Goal: Task Accomplishment & Management: Use online tool/utility

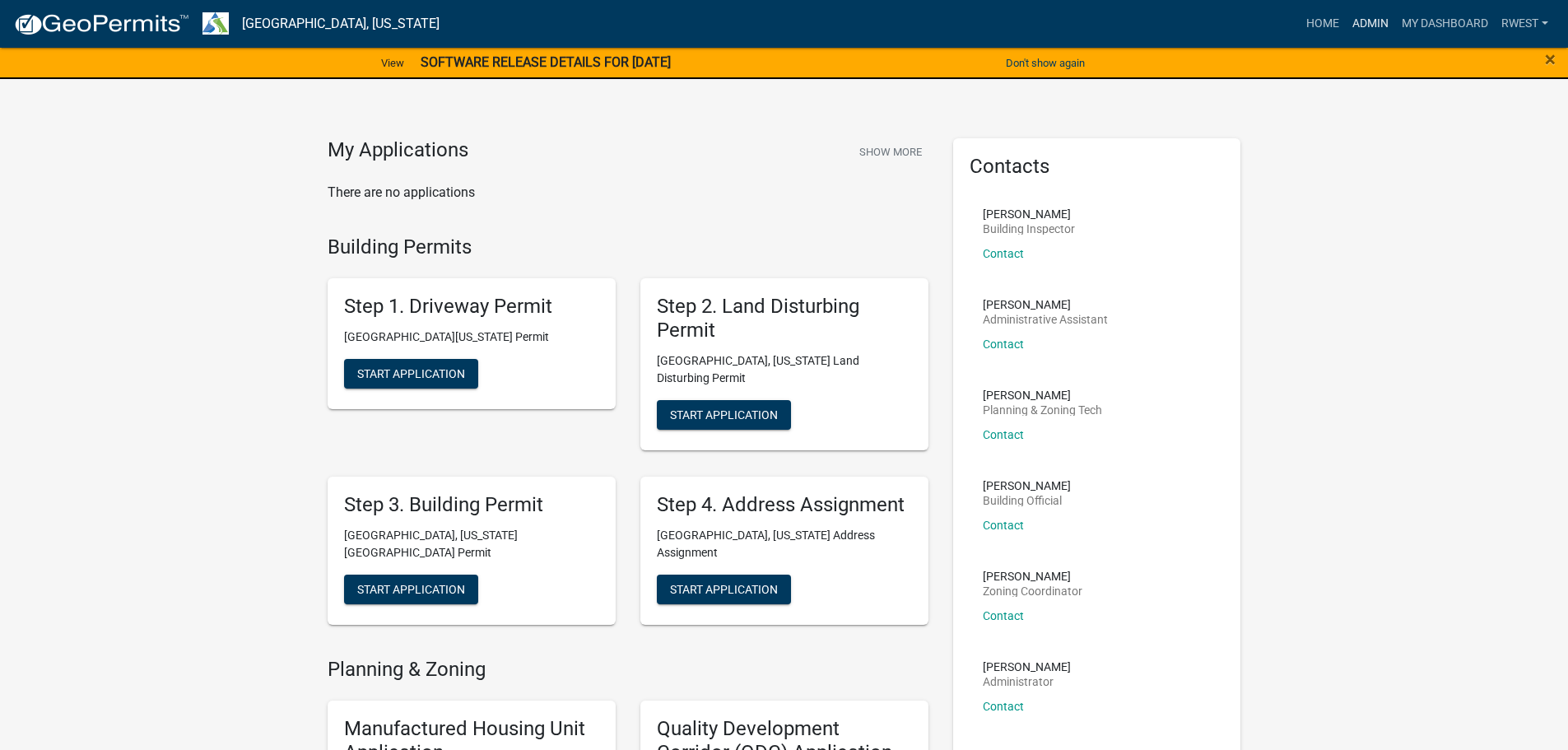
click at [1378, 21] on link "Admin" at bounding box center [1371, 24] width 49 height 32
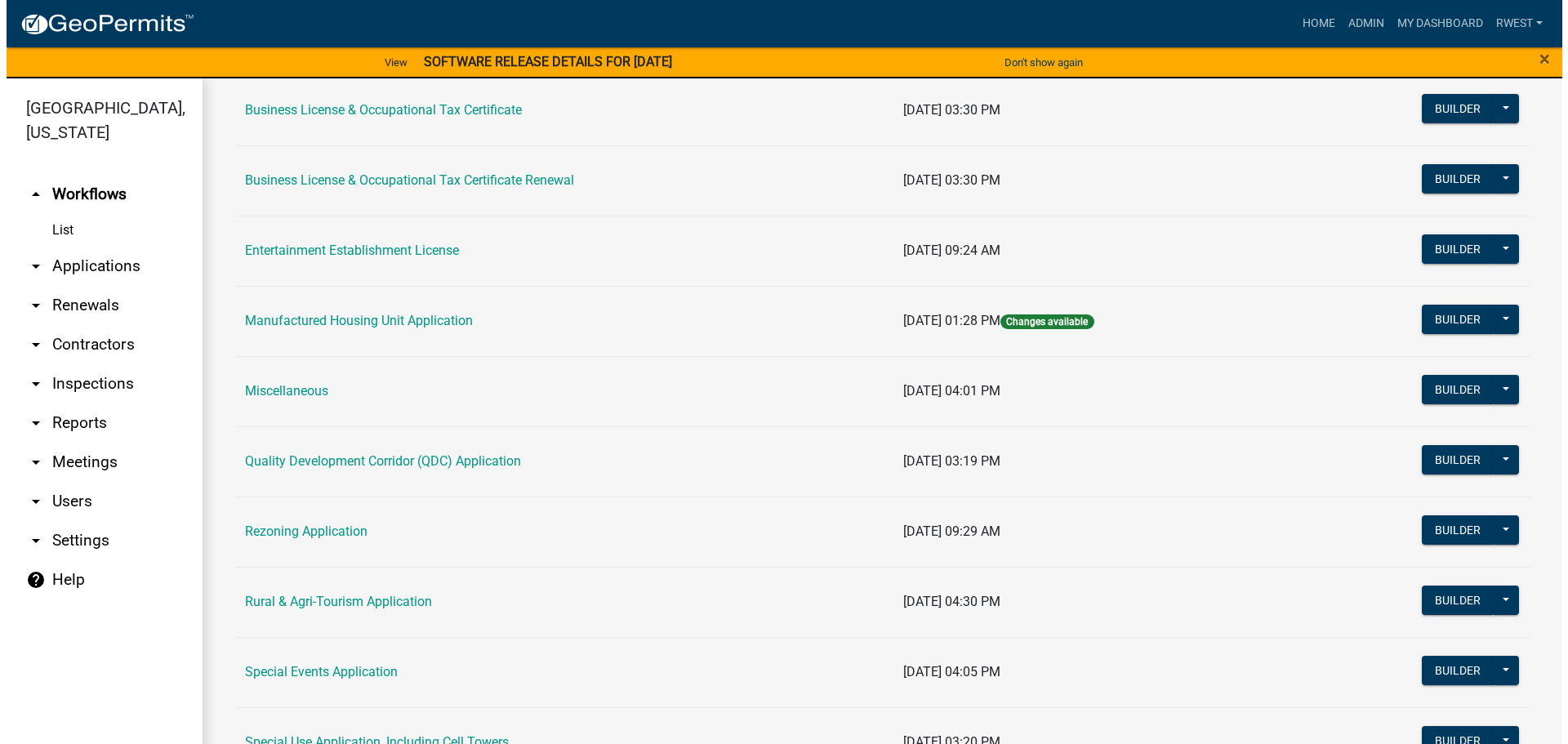
scroll to position [82, 0]
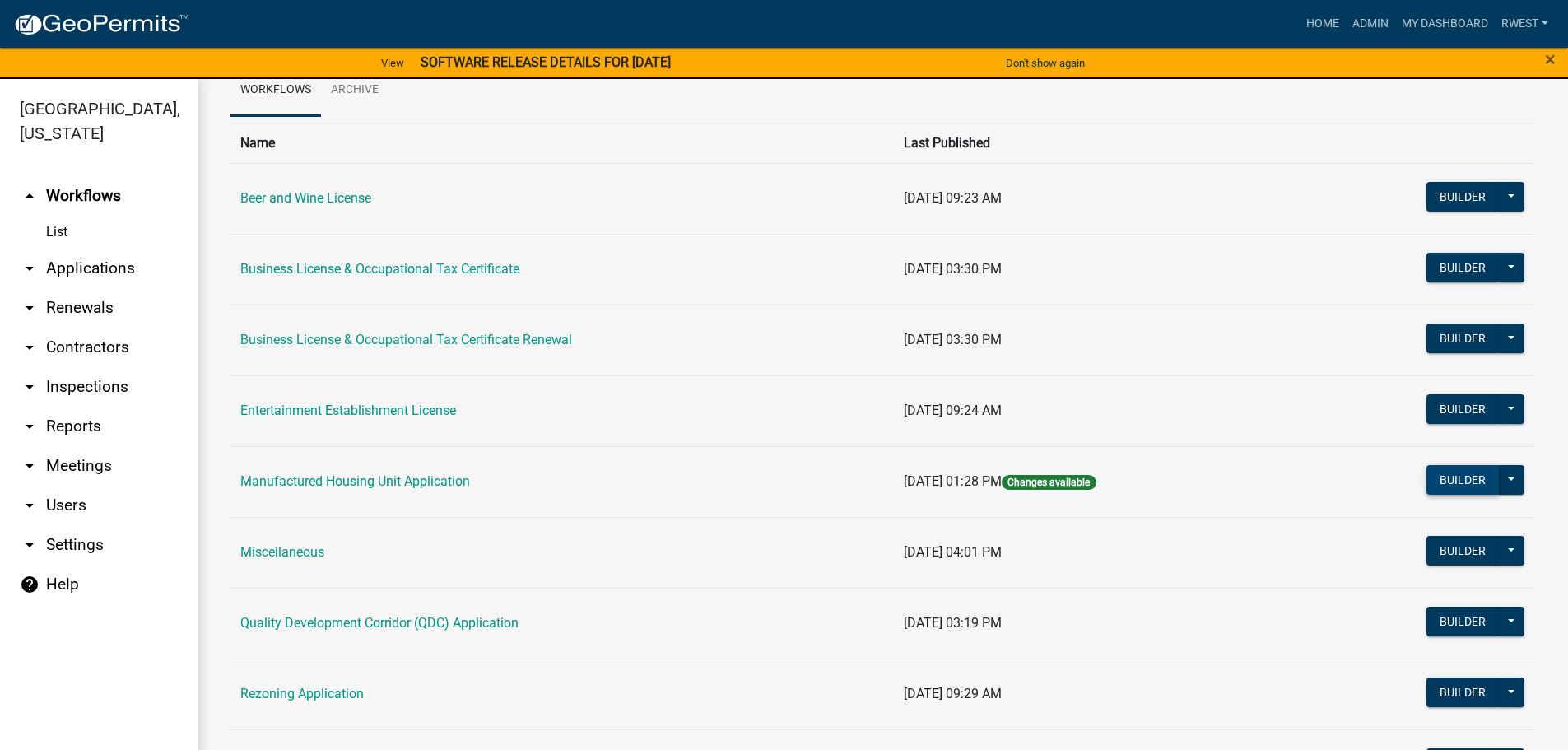
click at [1476, 483] on button "Builder" at bounding box center [1464, 480] width 73 height 30
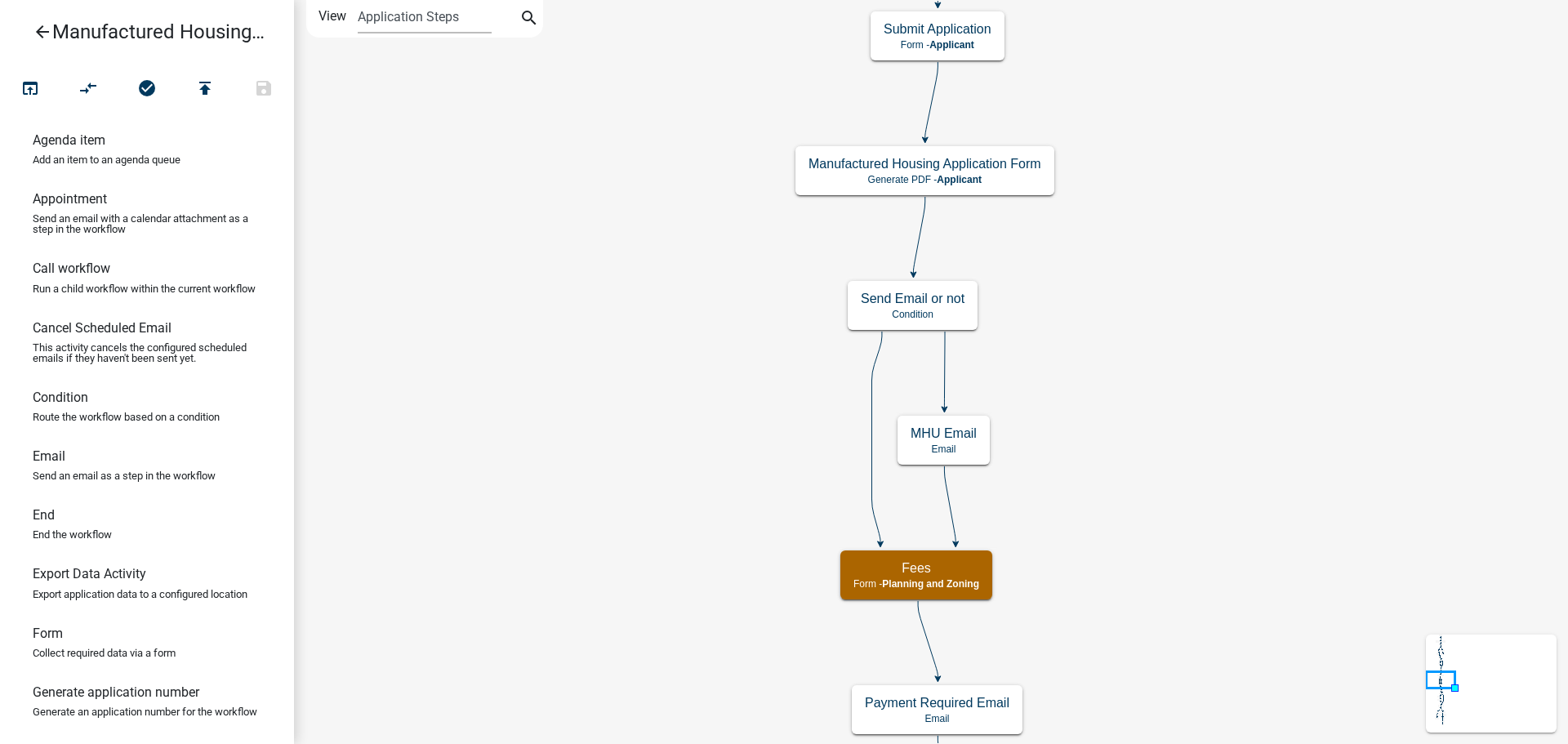
scroll to position [12, 0]
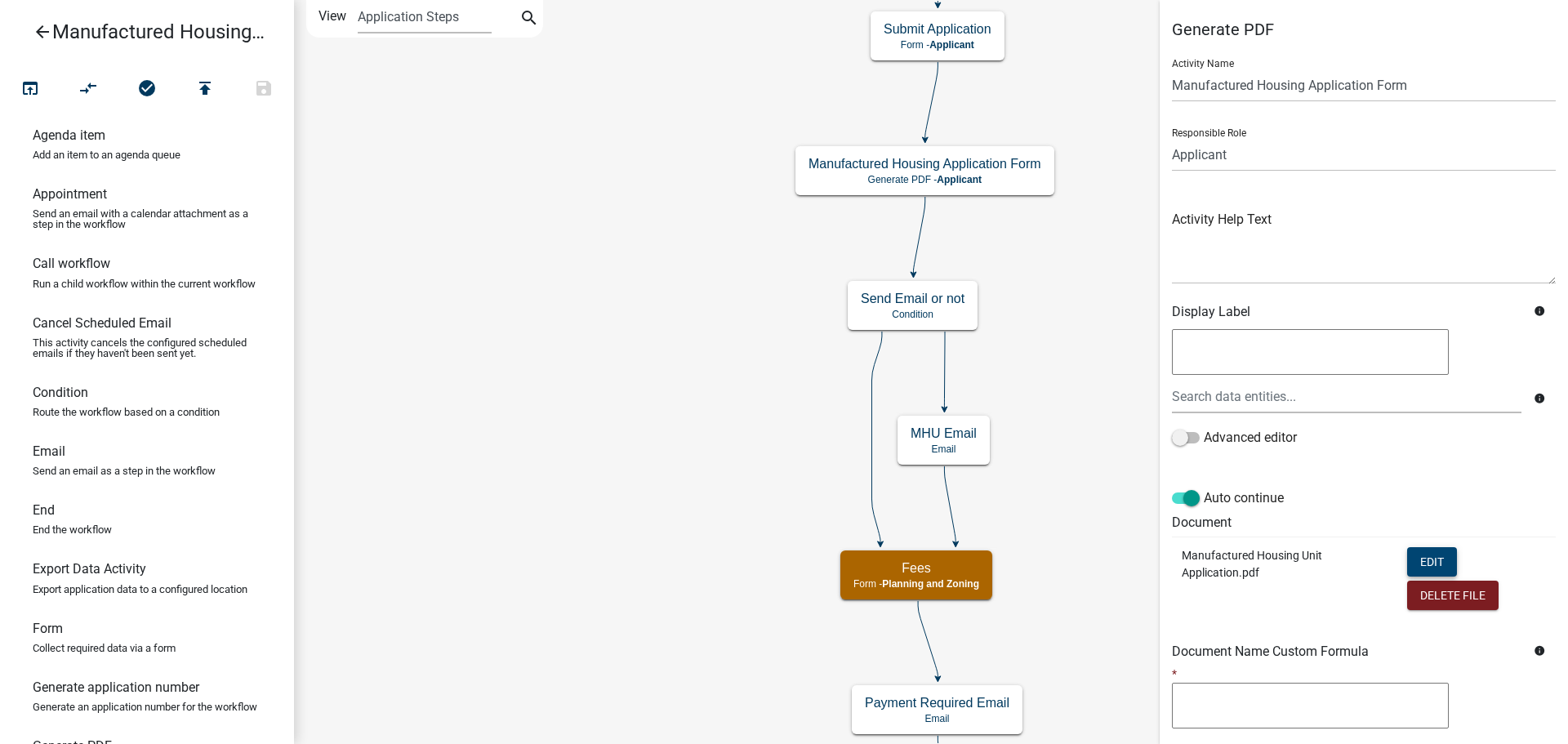
click at [1427, 557] on button "Edit" at bounding box center [1431, 562] width 50 height 29
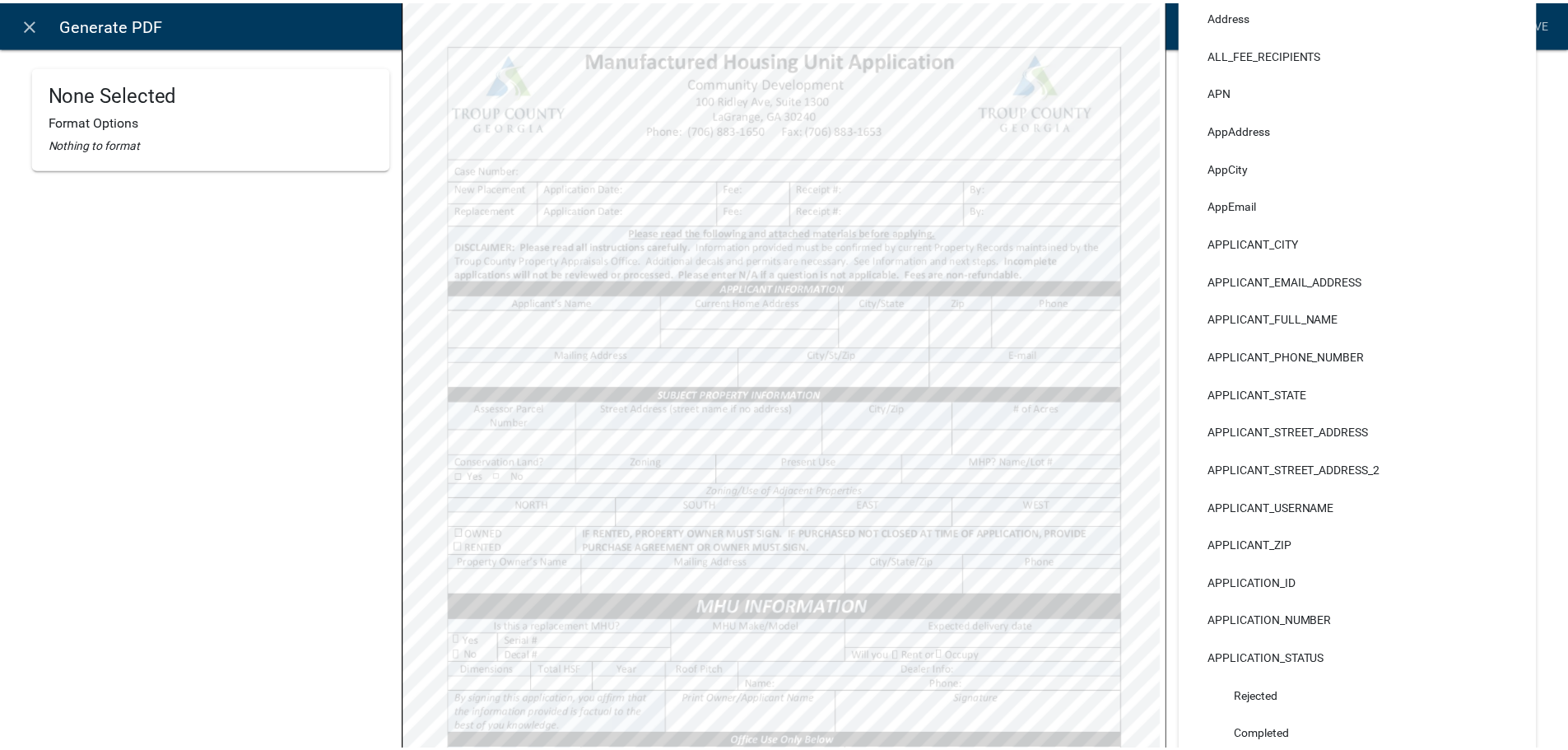
scroll to position [412, 0]
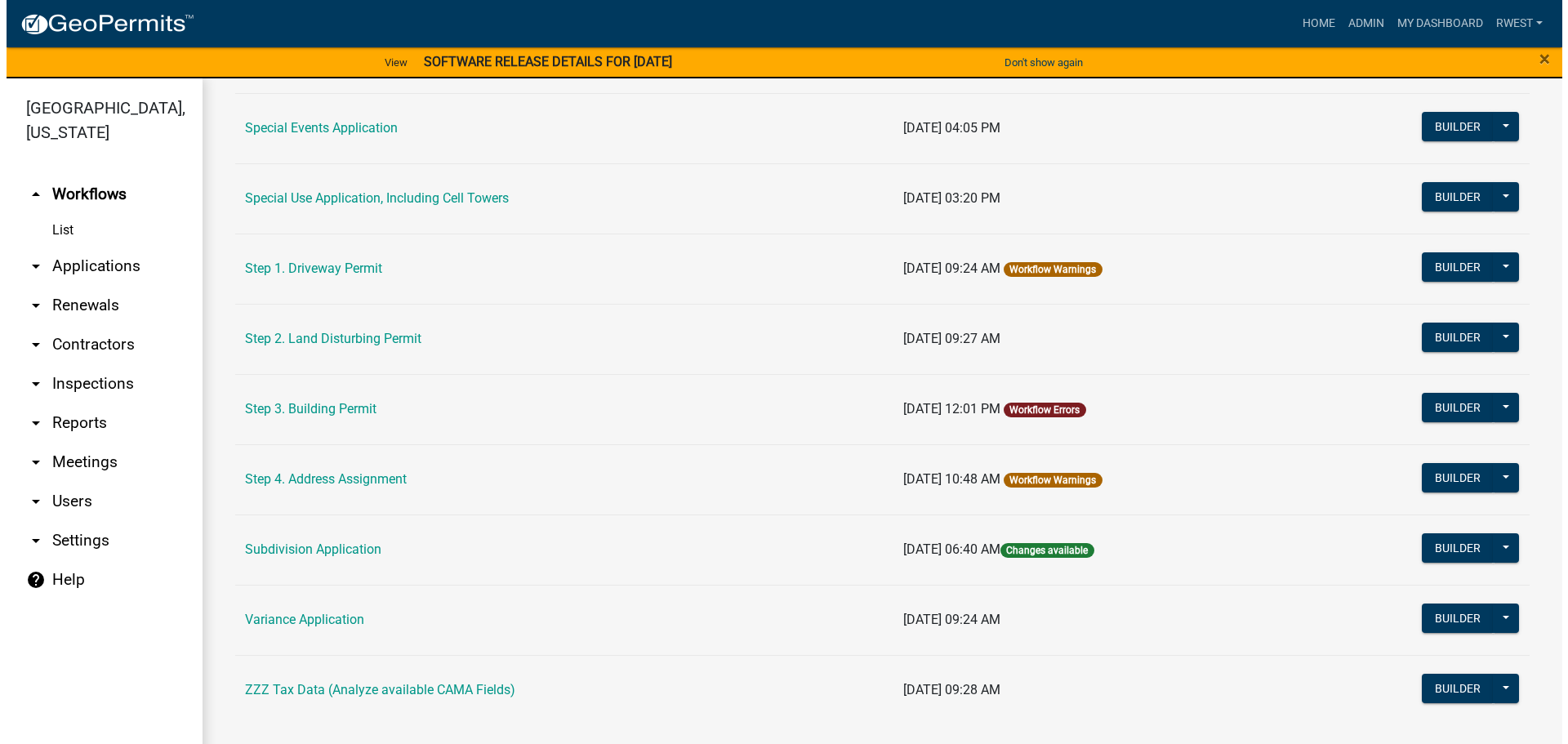
scroll to position [790, 0]
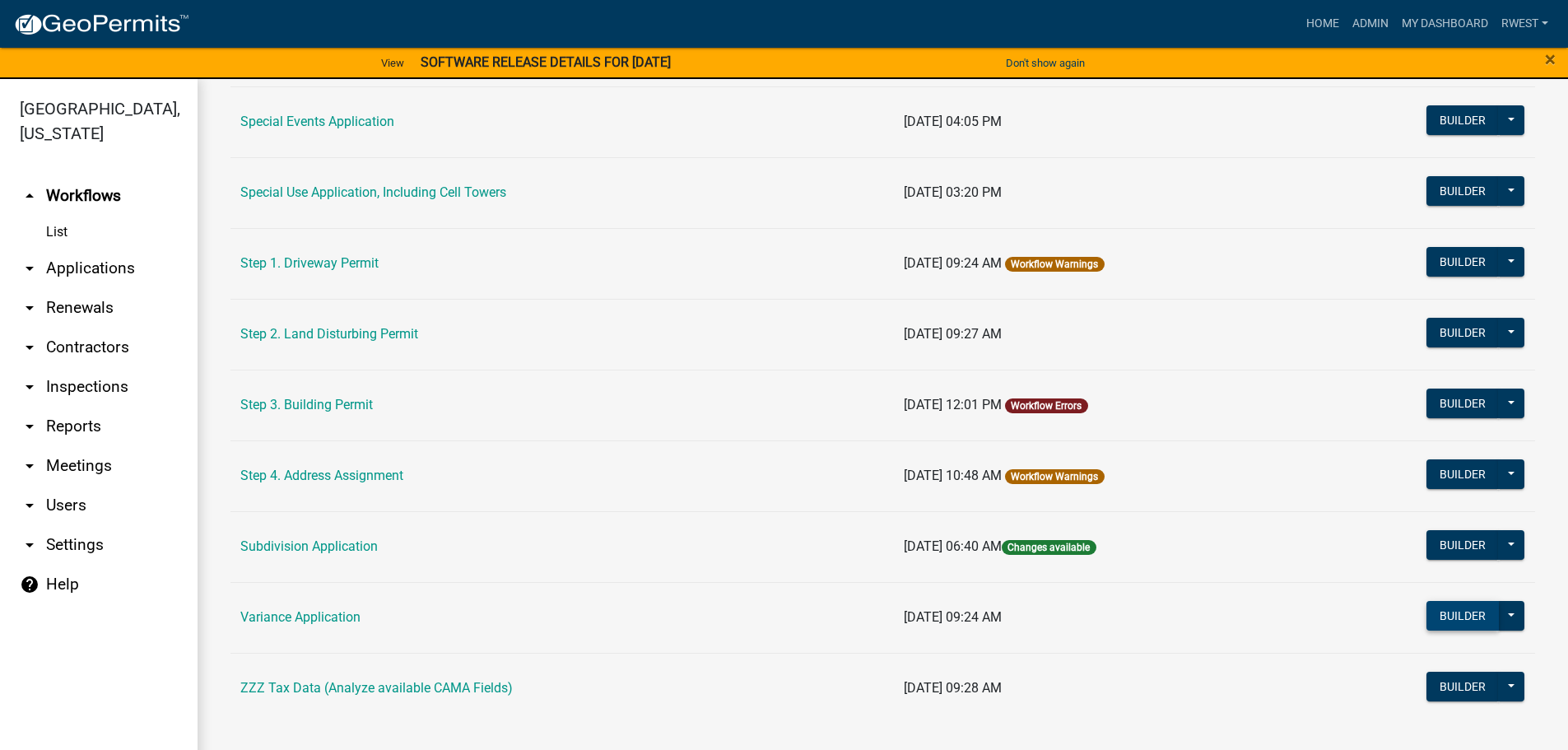
click at [1438, 614] on button "Builder" at bounding box center [1464, 616] width 73 height 30
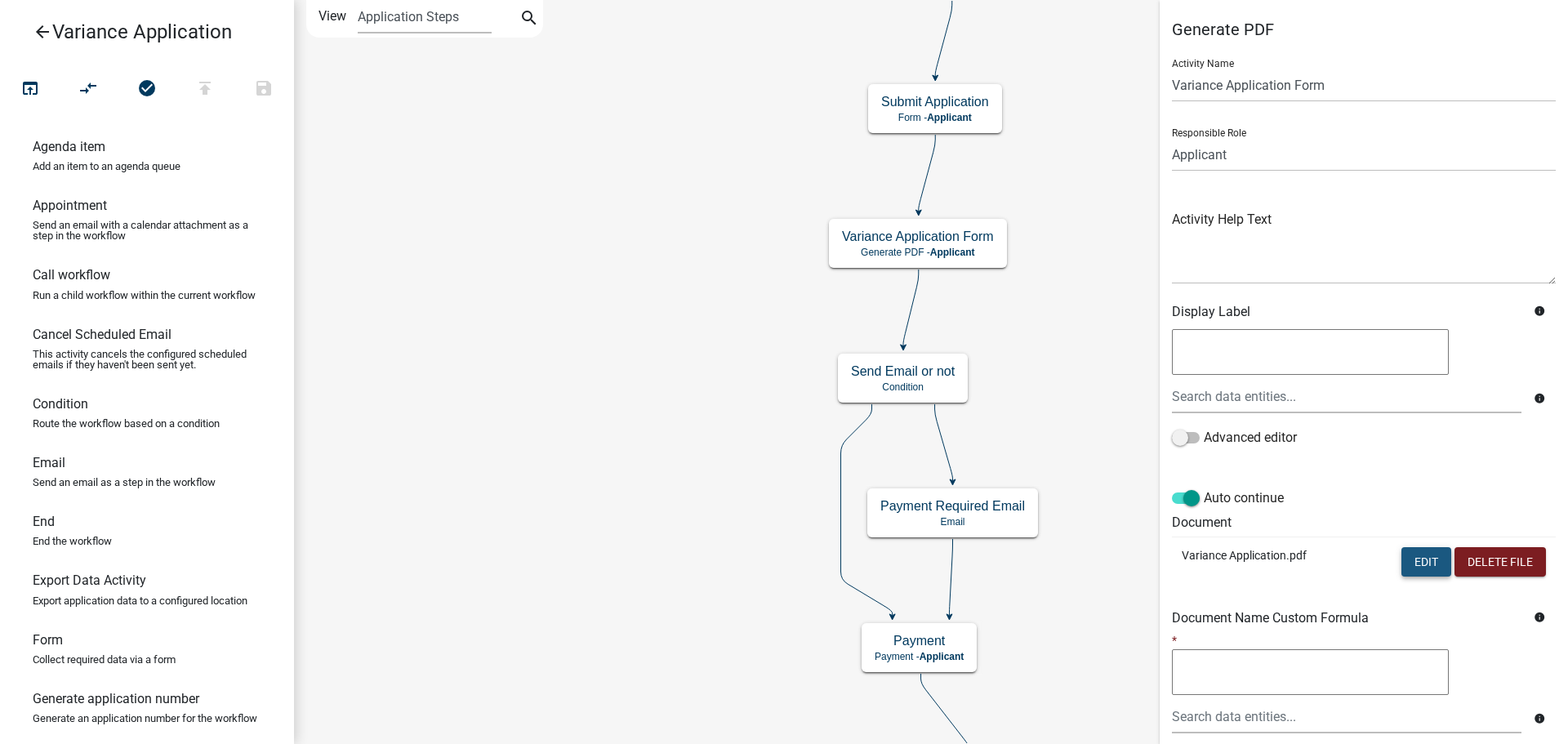
click at [1409, 562] on button "Edit" at bounding box center [1425, 562] width 50 height 29
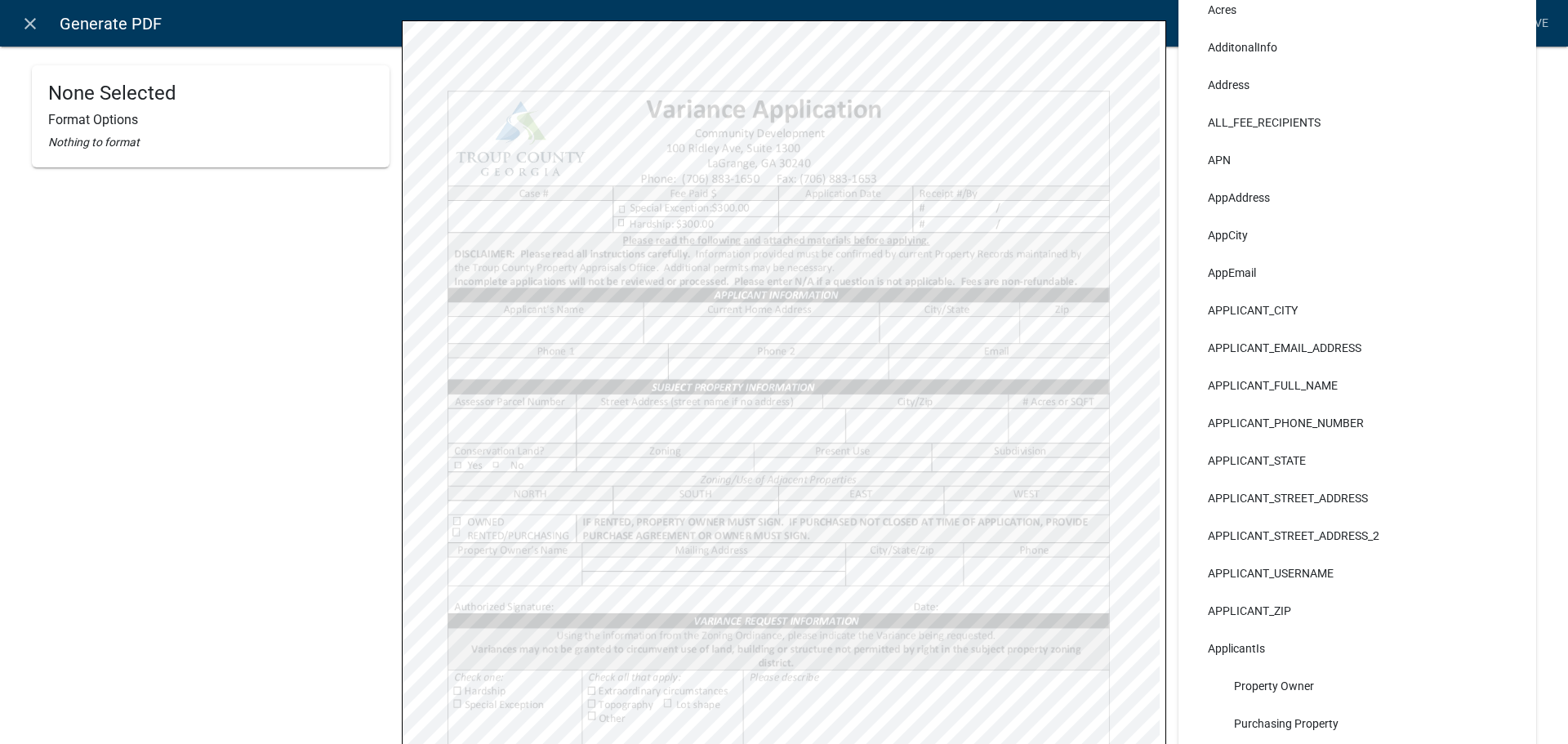
scroll to position [539, 0]
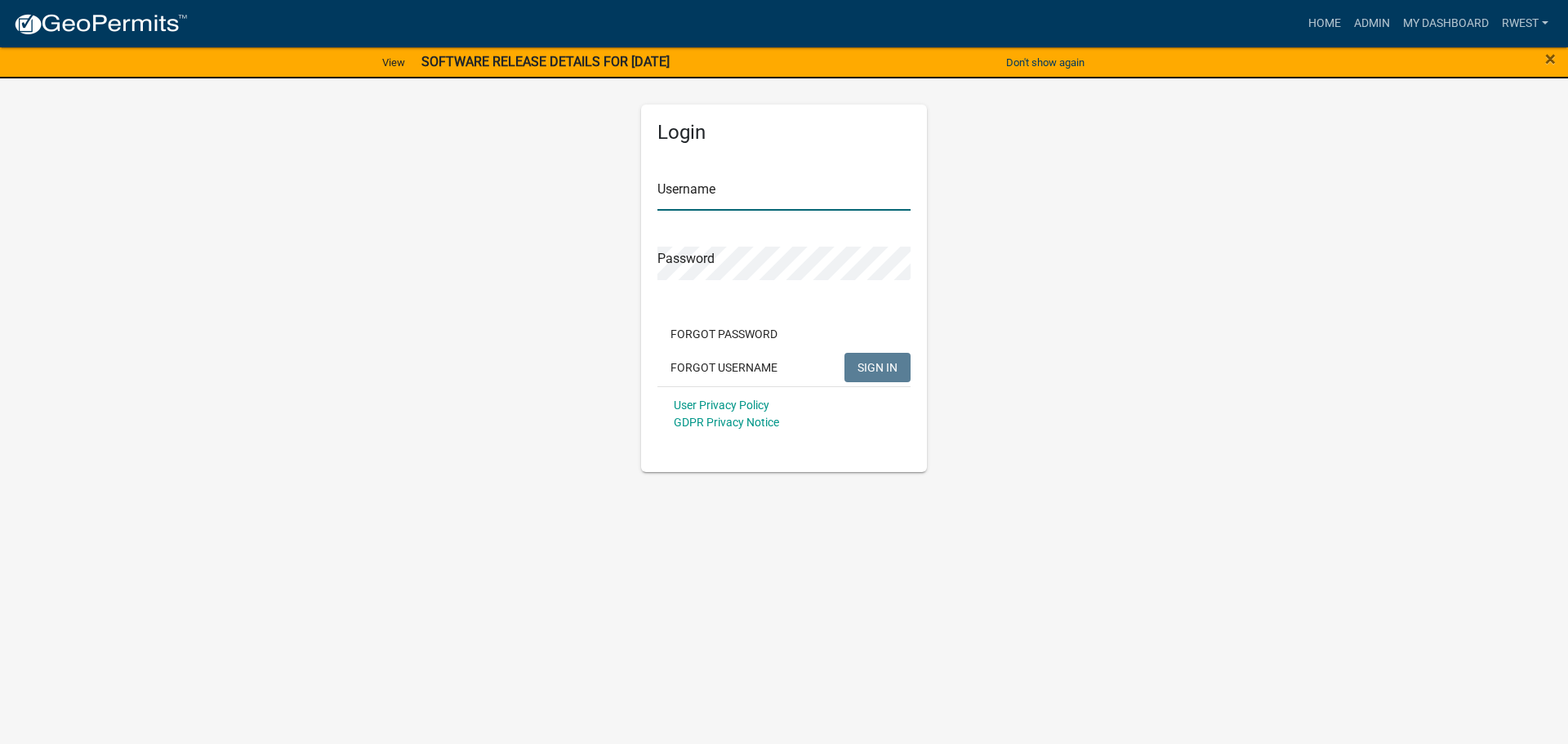
drag, startPoint x: 684, startPoint y: 190, endPoint x: 702, endPoint y: 200, distance: 20.6
click at [684, 190] on input "Username" at bounding box center [783, 194] width 253 height 33
type input "rwest"
click at [845, 353] on button "SIGN IN" at bounding box center [878, 368] width 66 height 29
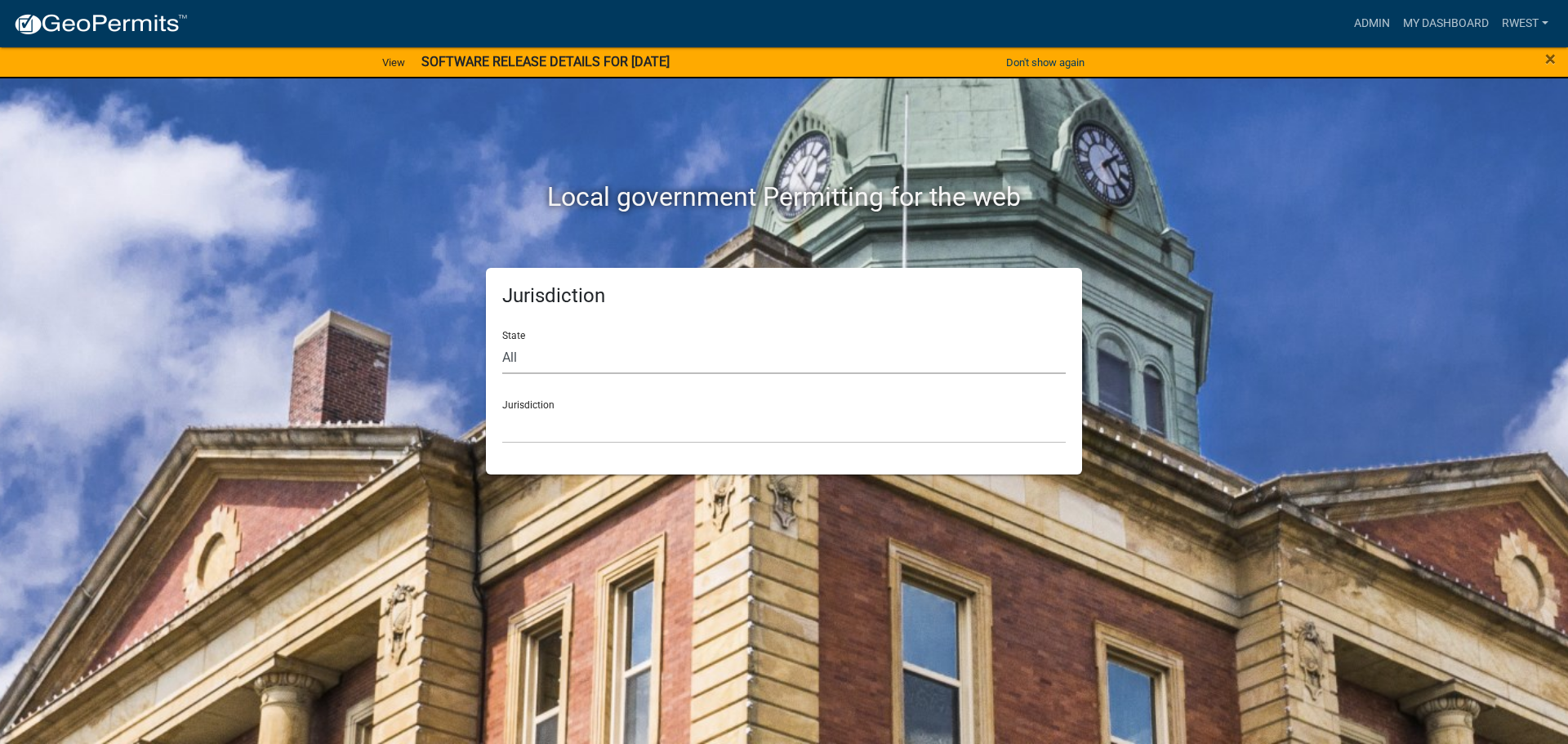
click at [567, 363] on select "All [US_STATE] [US_STATE] [US_STATE] [US_STATE] [US_STATE] [US_STATE] [US_STATE…" at bounding box center [784, 357] width 563 height 33
select select "[US_STATE]"
click at [502, 340] on select "All [US_STATE] [US_STATE] [US_STATE] [US_STATE] [US_STATE] [US_STATE] [US_STATE…" at bounding box center [784, 357] width 563 height 33
click at [541, 434] on select "[GEOGRAPHIC_DATA], [US_STATE][PERSON_NAME][GEOGRAPHIC_DATA], [US_STATE][PERSON_…" at bounding box center [784, 426] width 563 height 33
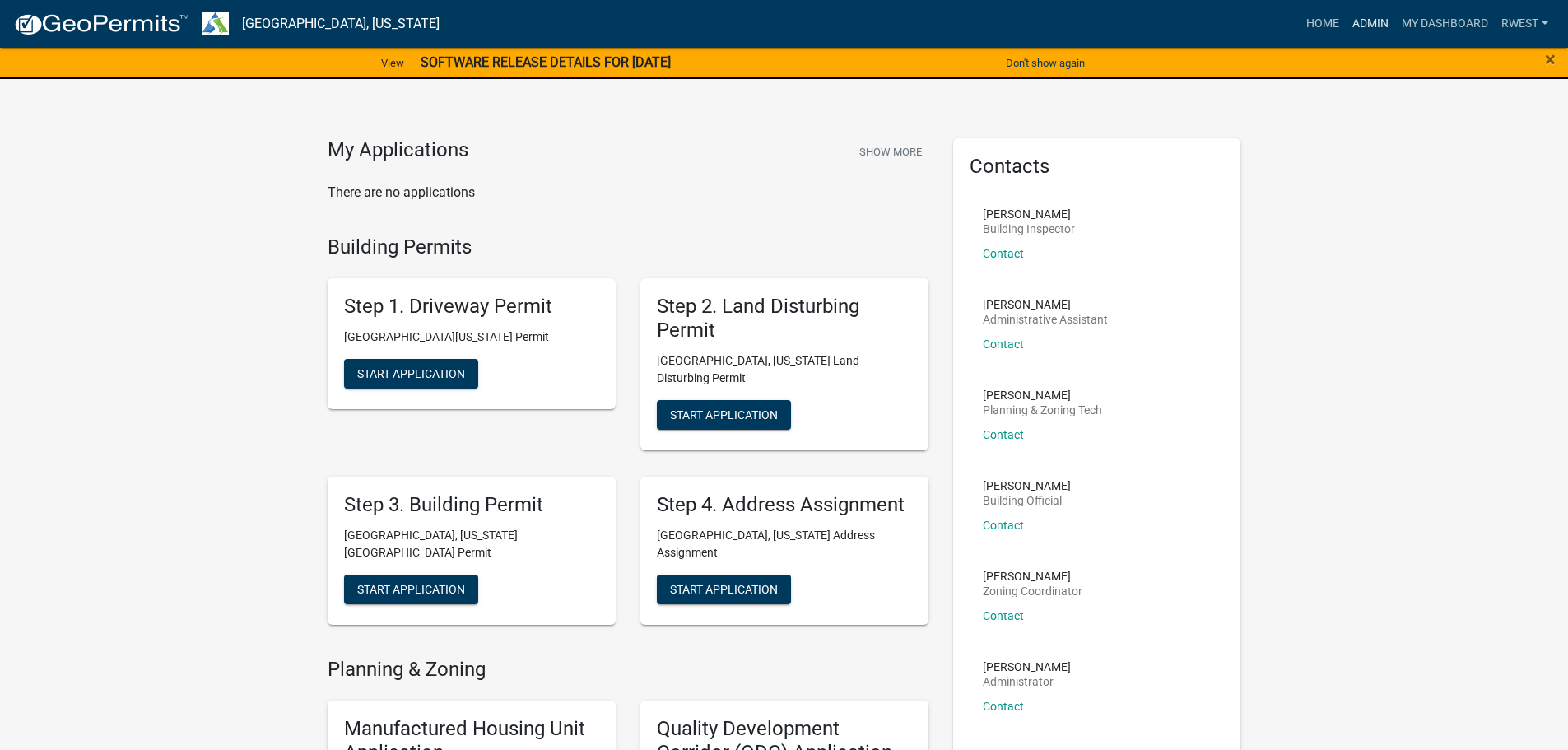
click at [1378, 20] on link "Admin" at bounding box center [1371, 24] width 49 height 32
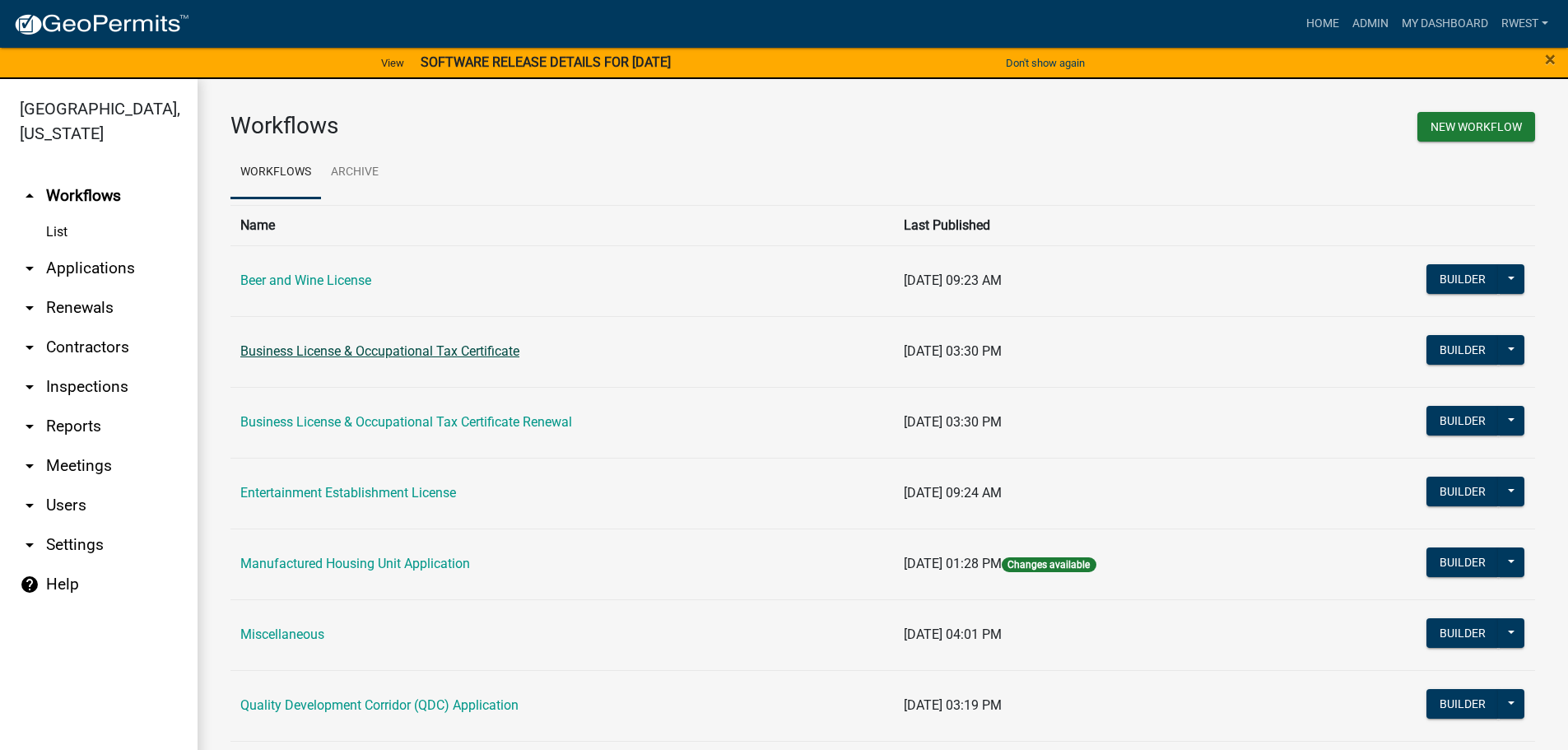
click at [381, 354] on link "Business License & Occupational Tax Certificate" at bounding box center [379, 351] width 279 height 16
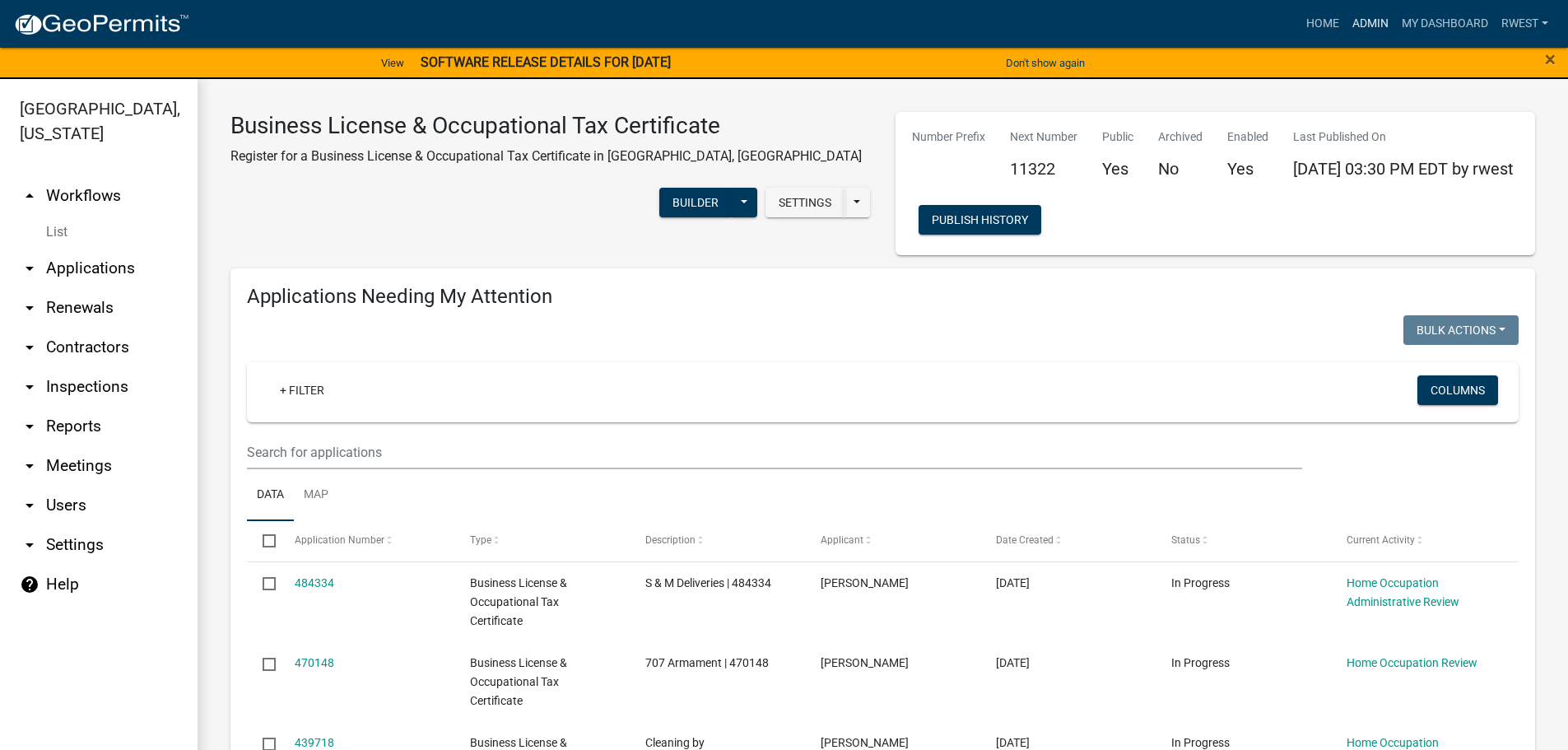
click at [1371, 26] on link "Admin" at bounding box center [1371, 24] width 49 height 32
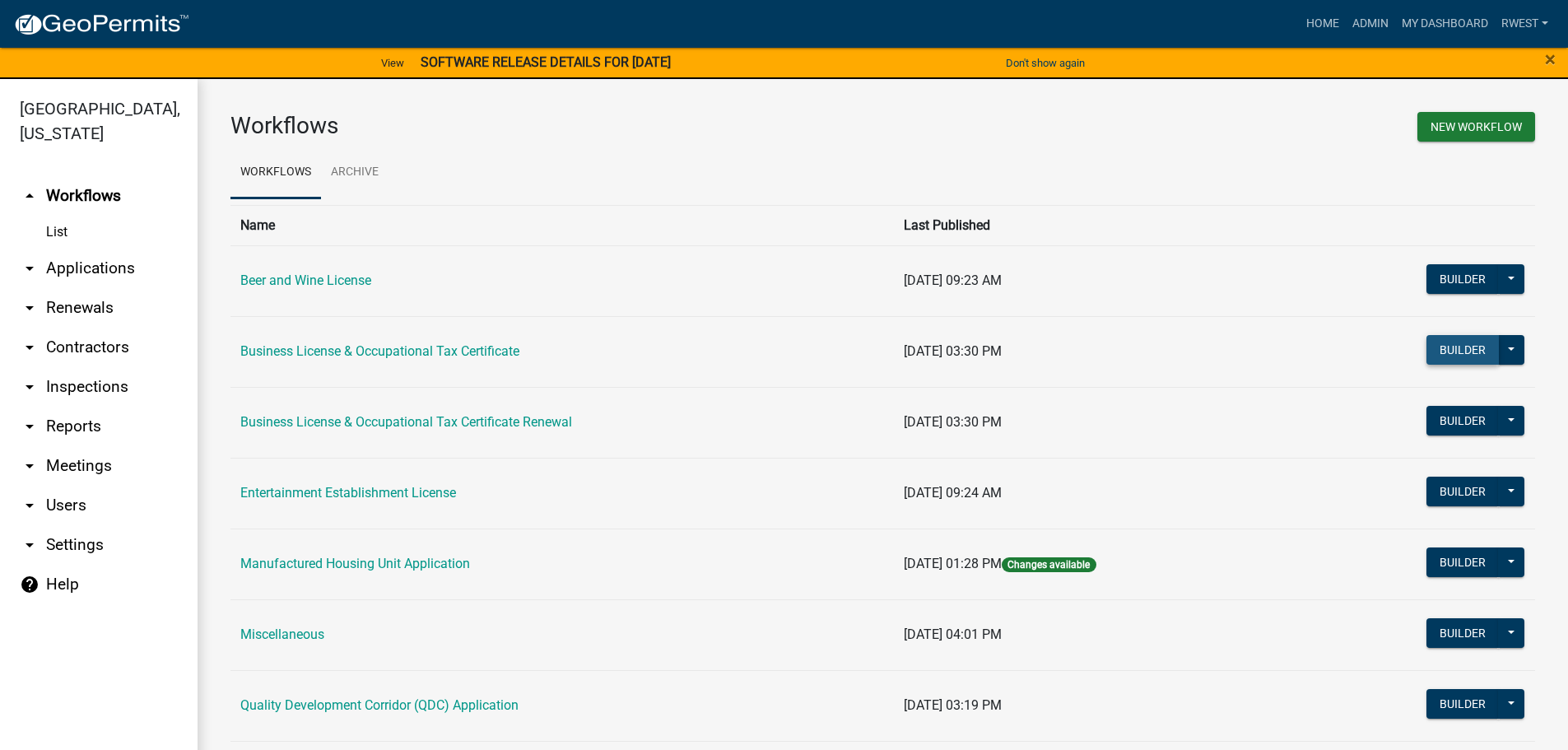
click at [1470, 352] on button "Builder" at bounding box center [1464, 350] width 73 height 30
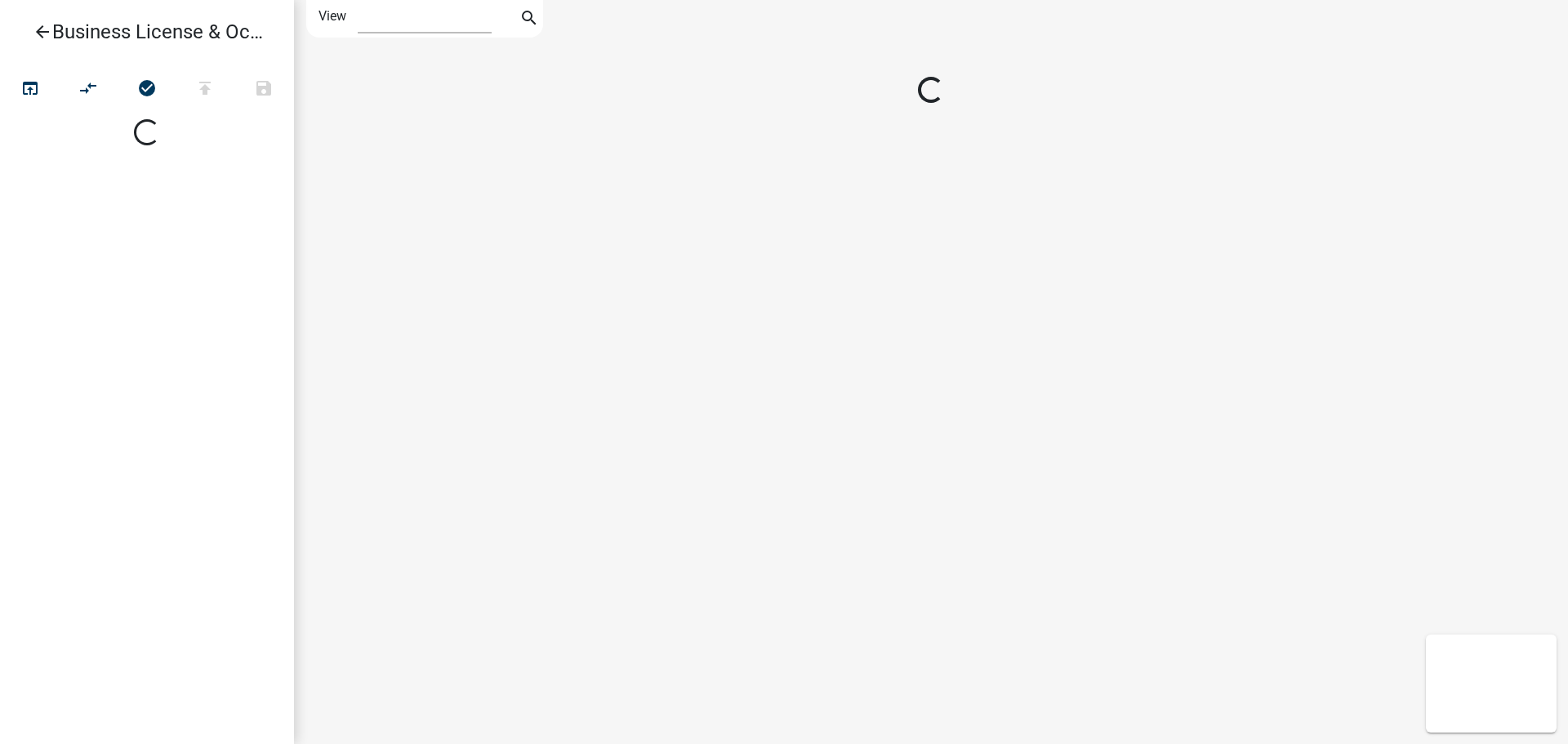
select select "1"
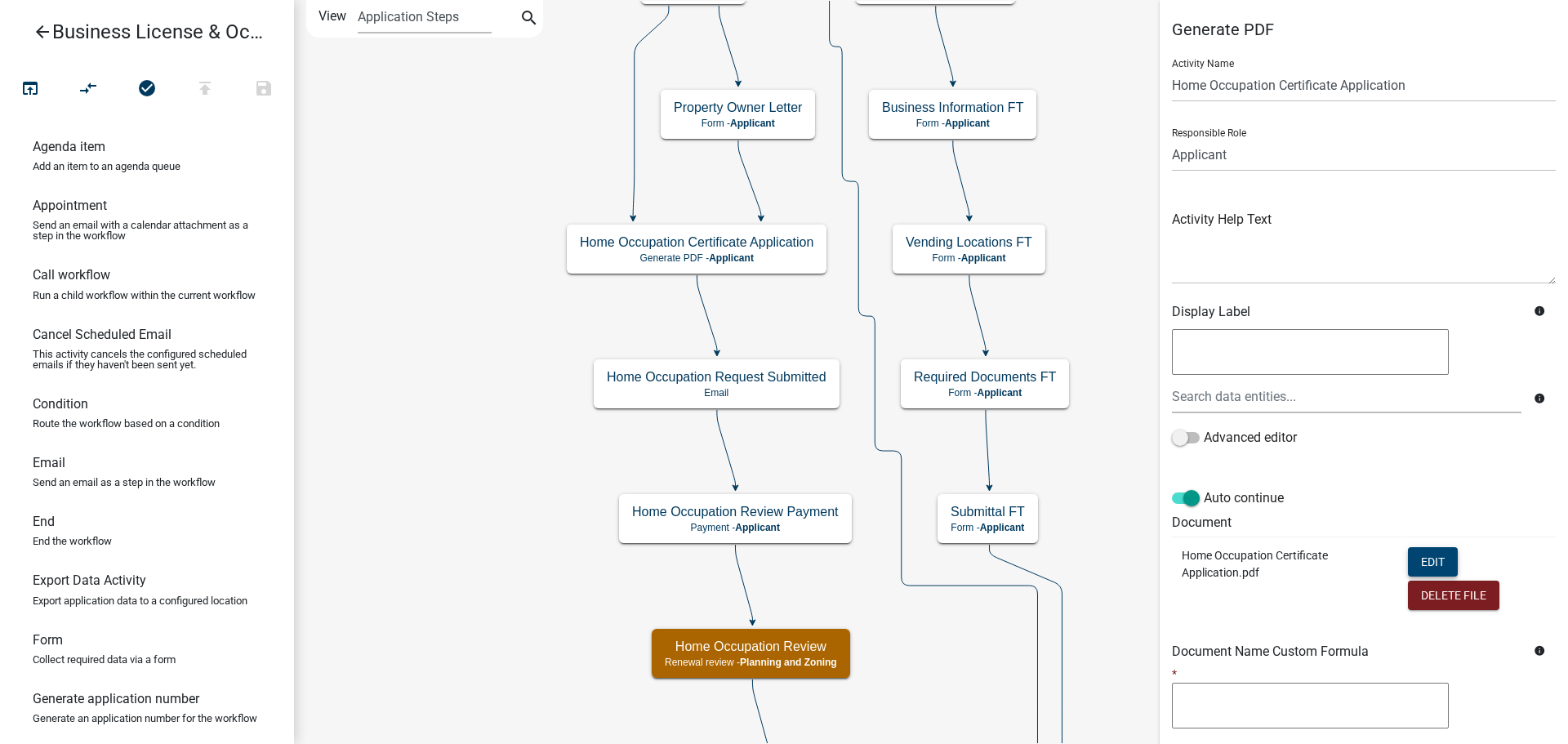
click at [1416, 563] on button "Edit" at bounding box center [1432, 562] width 50 height 29
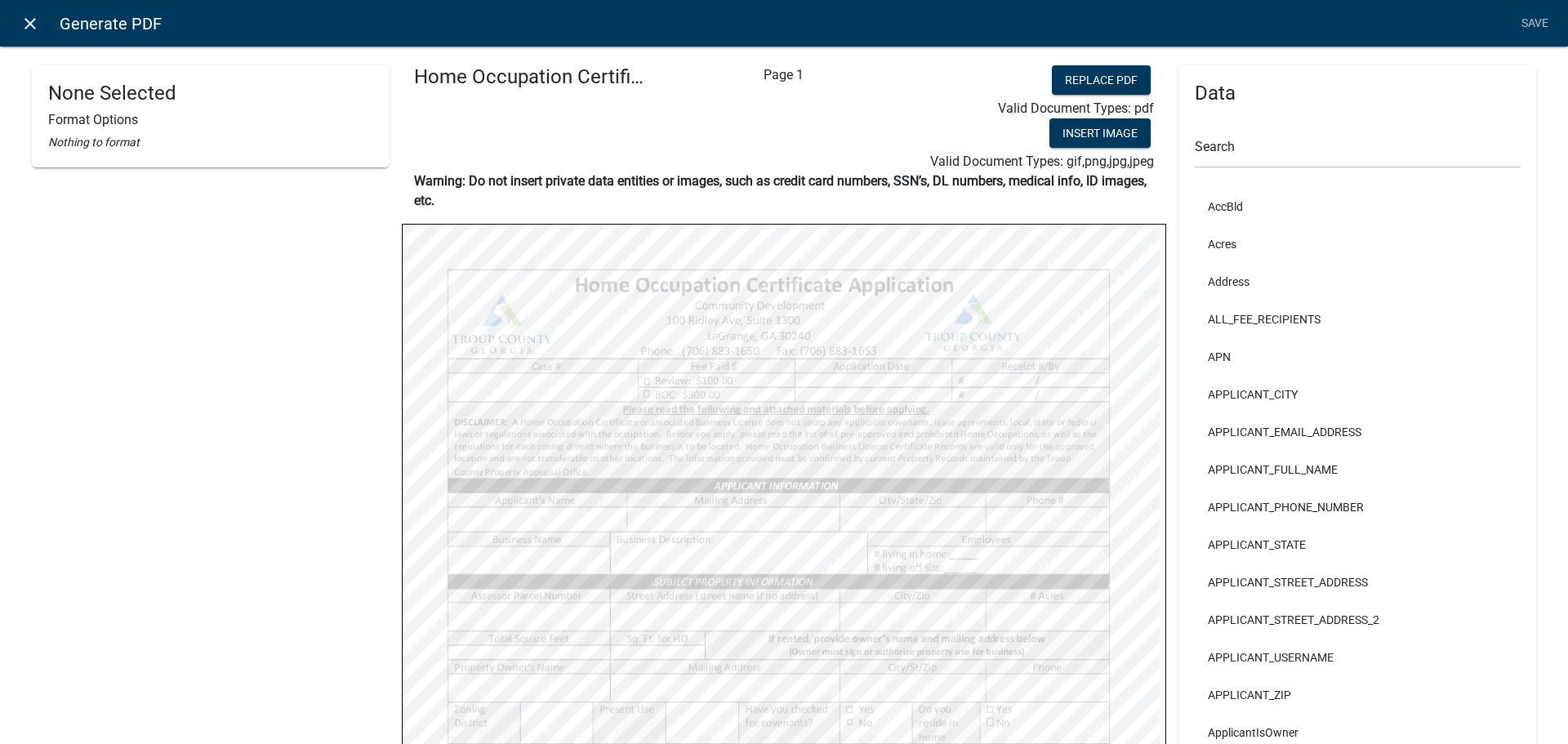
click at [32, 20] on icon "close" at bounding box center [30, 23] width 20 height 20
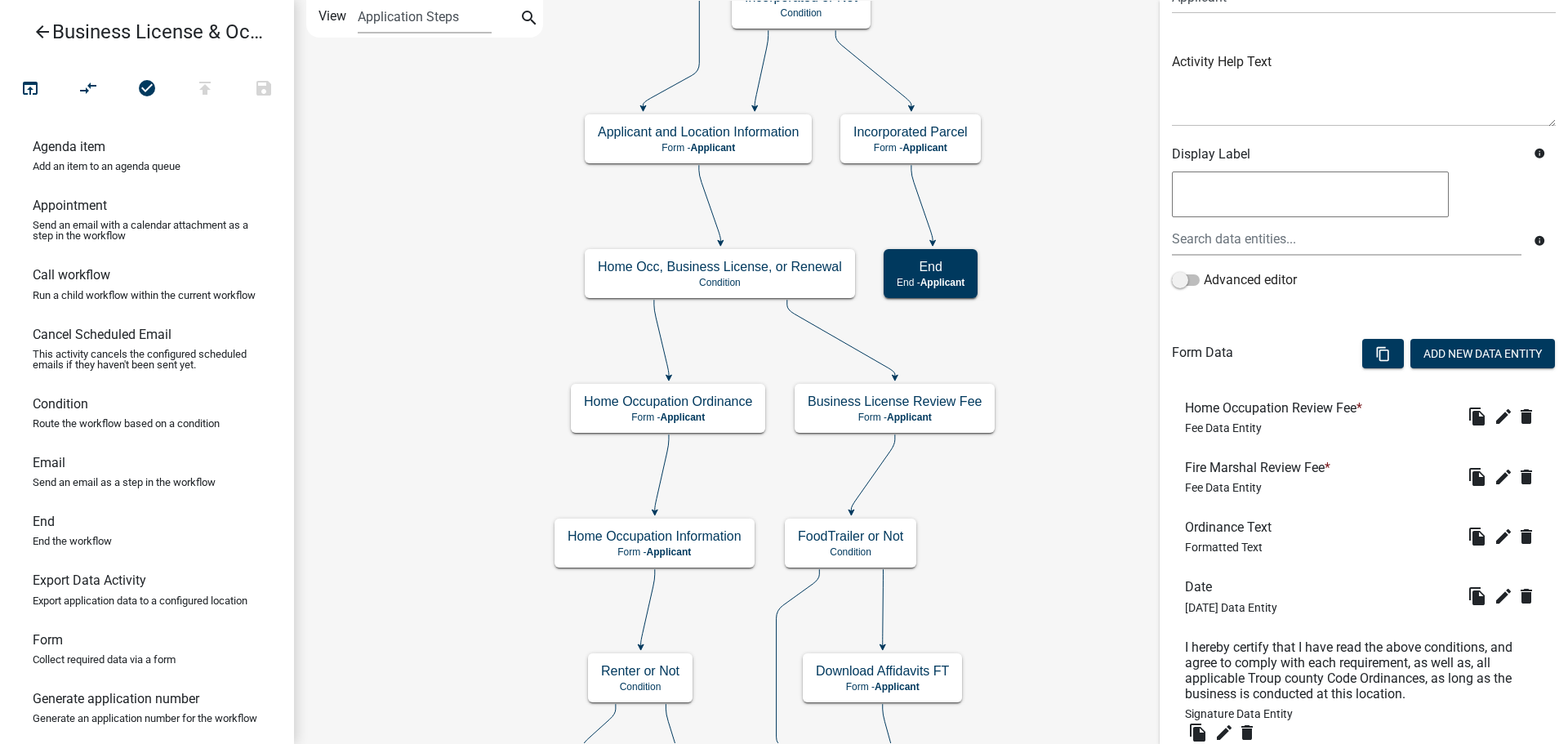
scroll to position [245, 0]
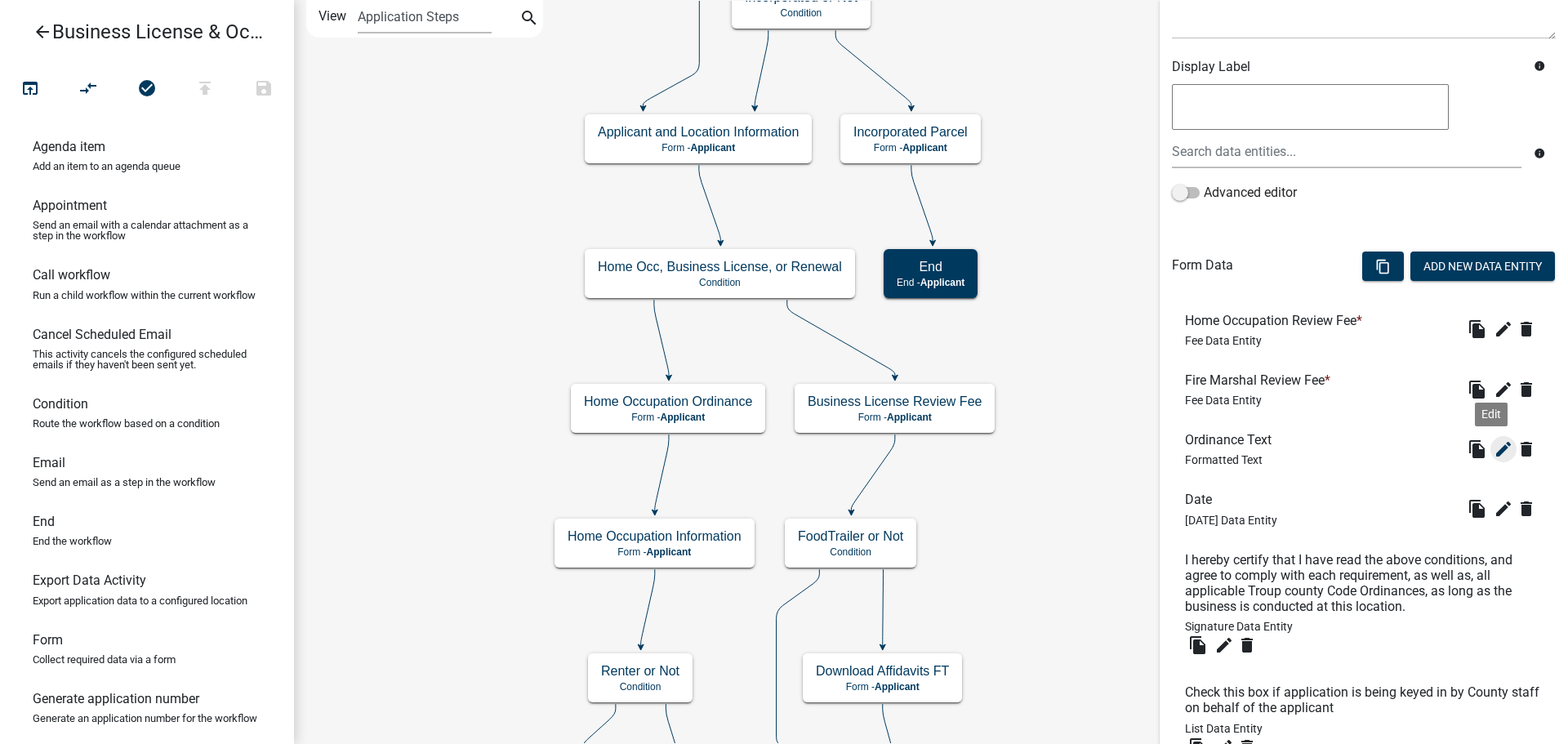
click at [1494, 450] on icon "edit" at bounding box center [1503, 449] width 20 height 20
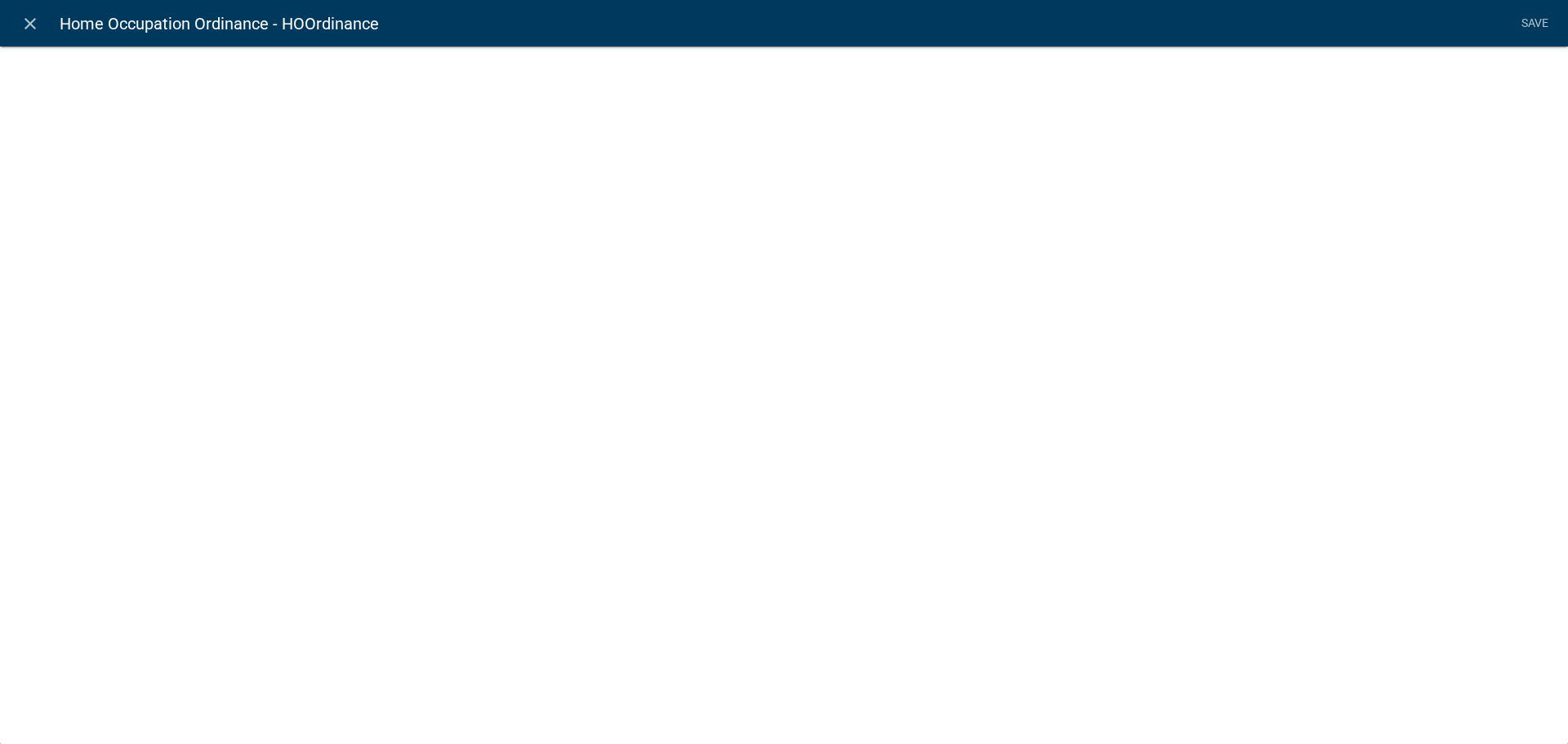
select select "rich-text"
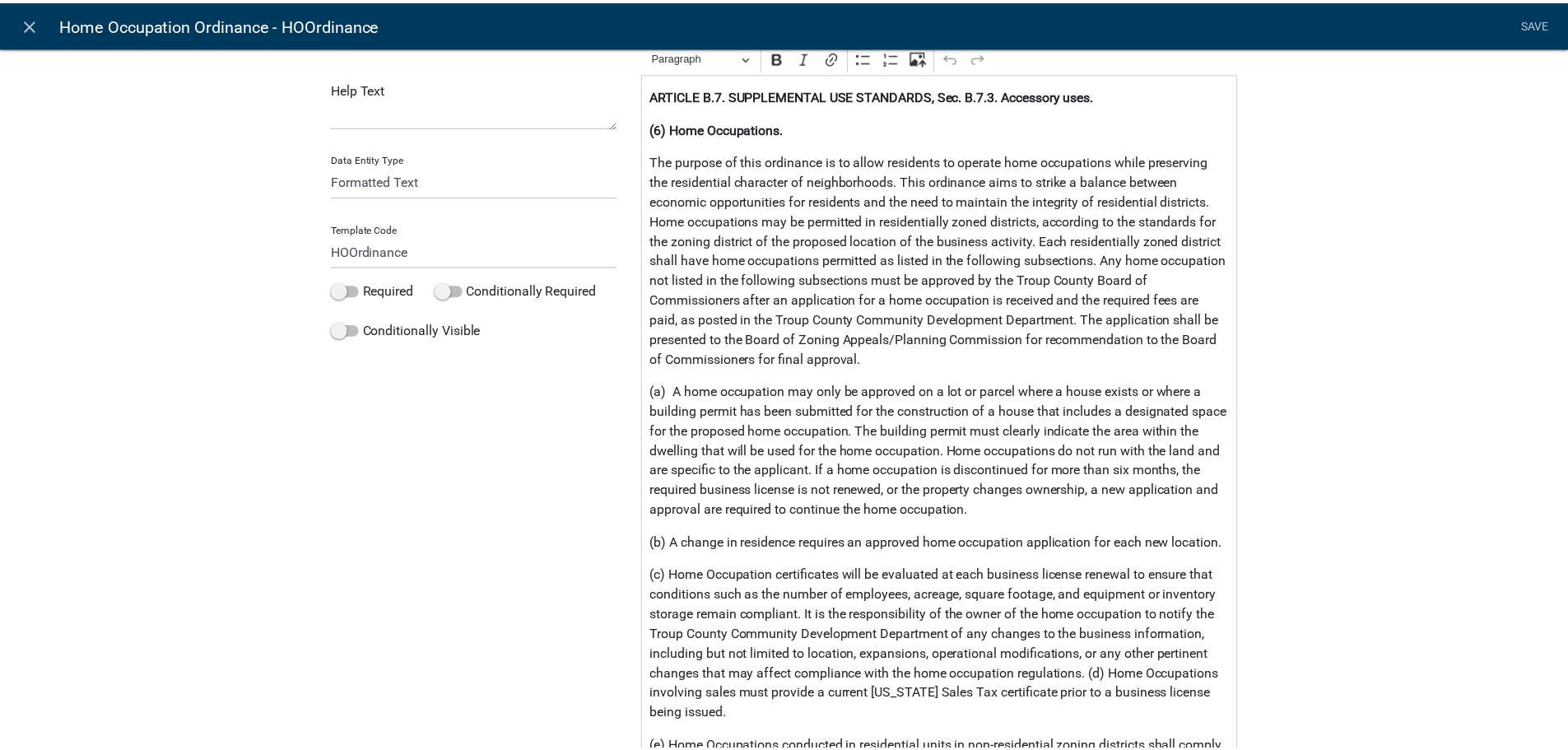
scroll to position [0, 0]
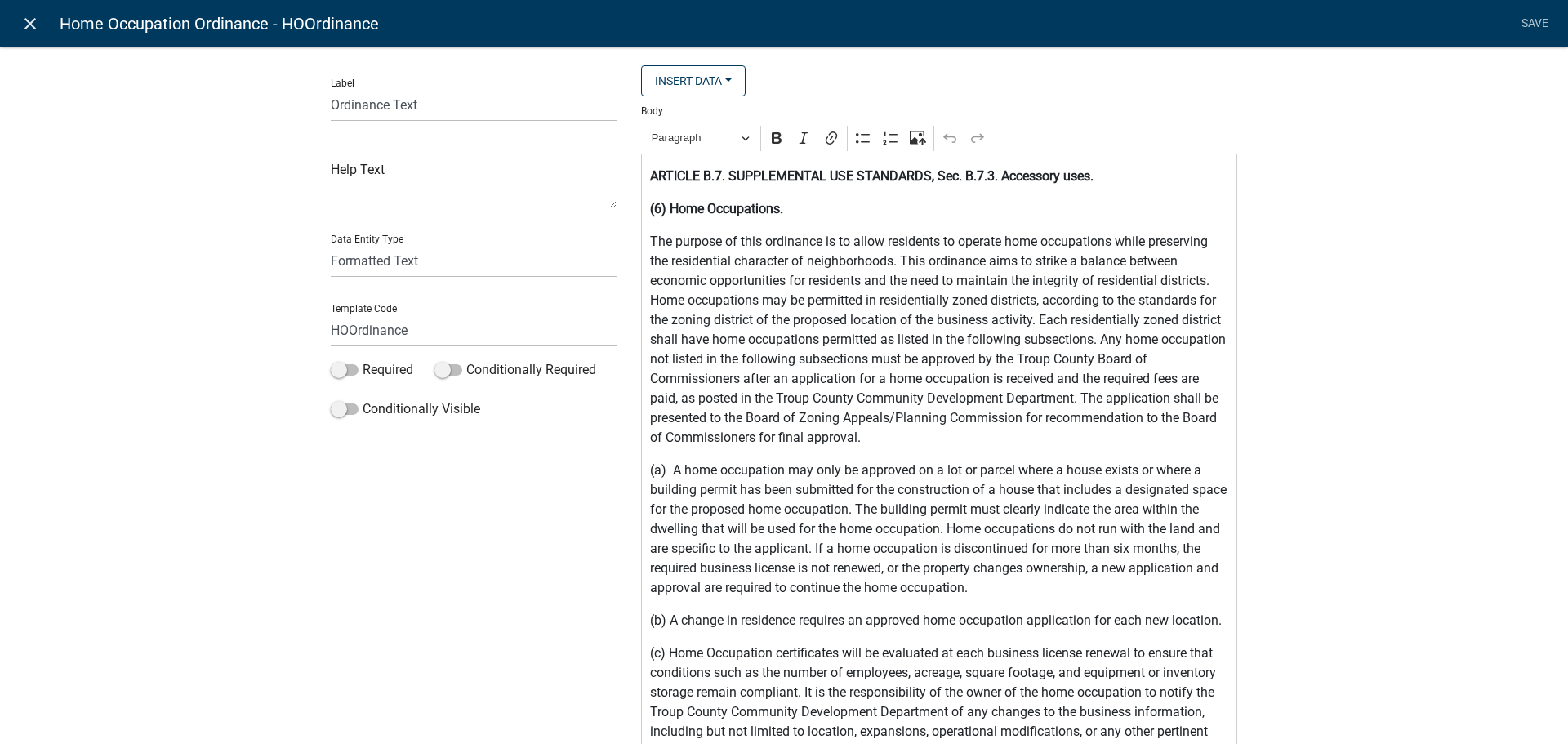
click at [32, 21] on icon "close" at bounding box center [30, 23] width 20 height 20
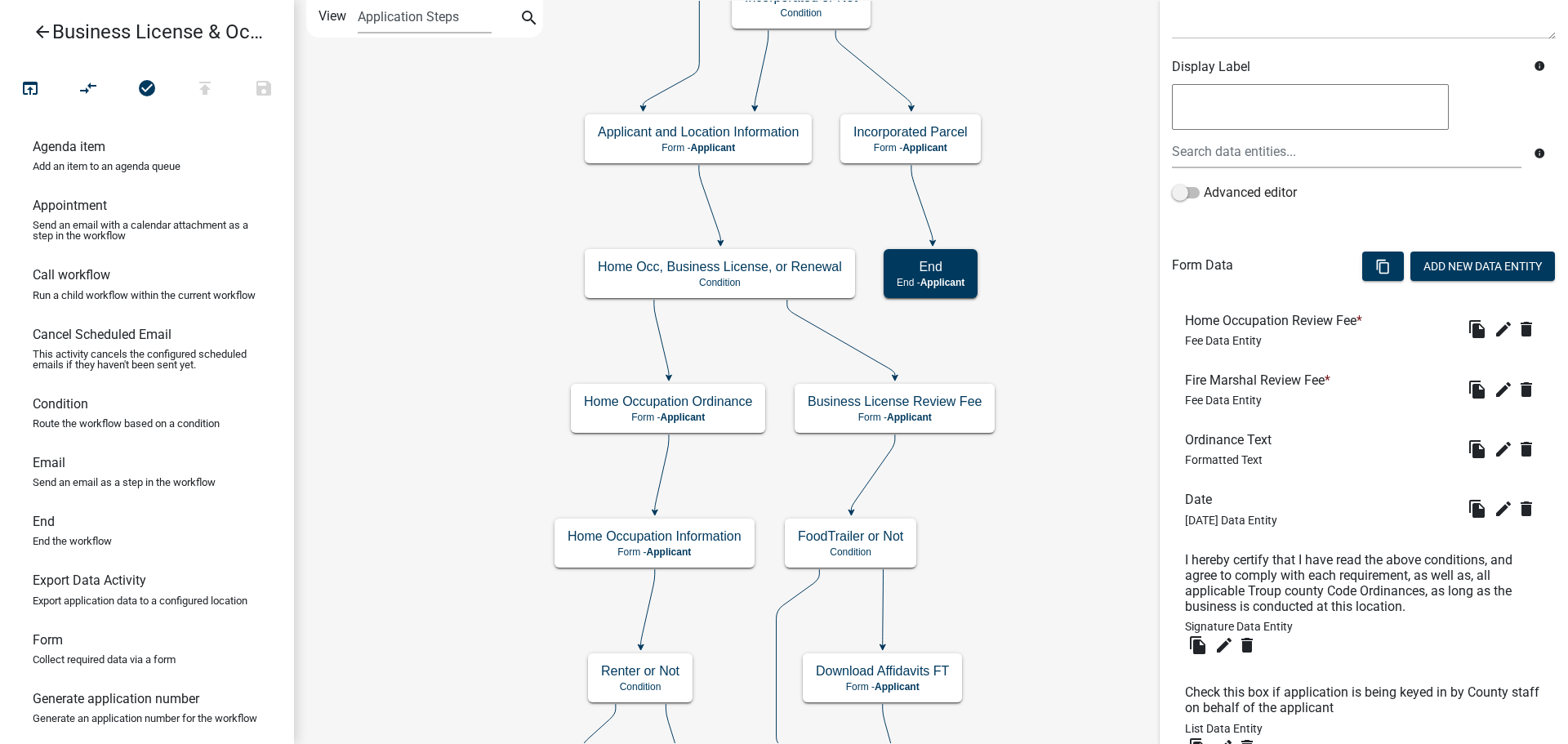
click at [65, 32] on link "arrow_back Business License & Occupational Tax Certificate" at bounding box center [140, 31] width 255 height 37
click at [39, 28] on icon "arrow_back" at bounding box center [42, 33] width 20 height 22
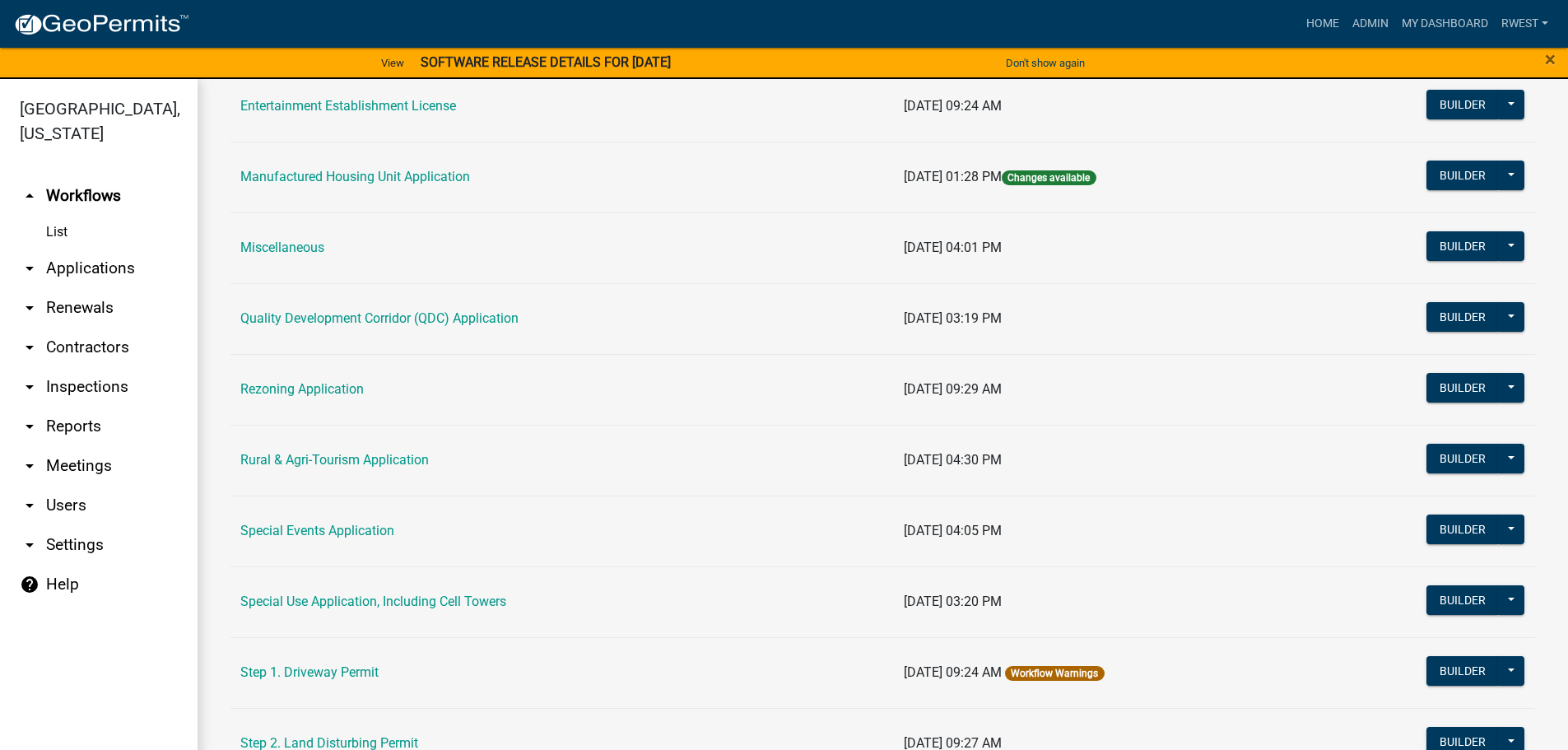
scroll to position [741, 0]
